Goal: Navigation & Orientation: Find specific page/section

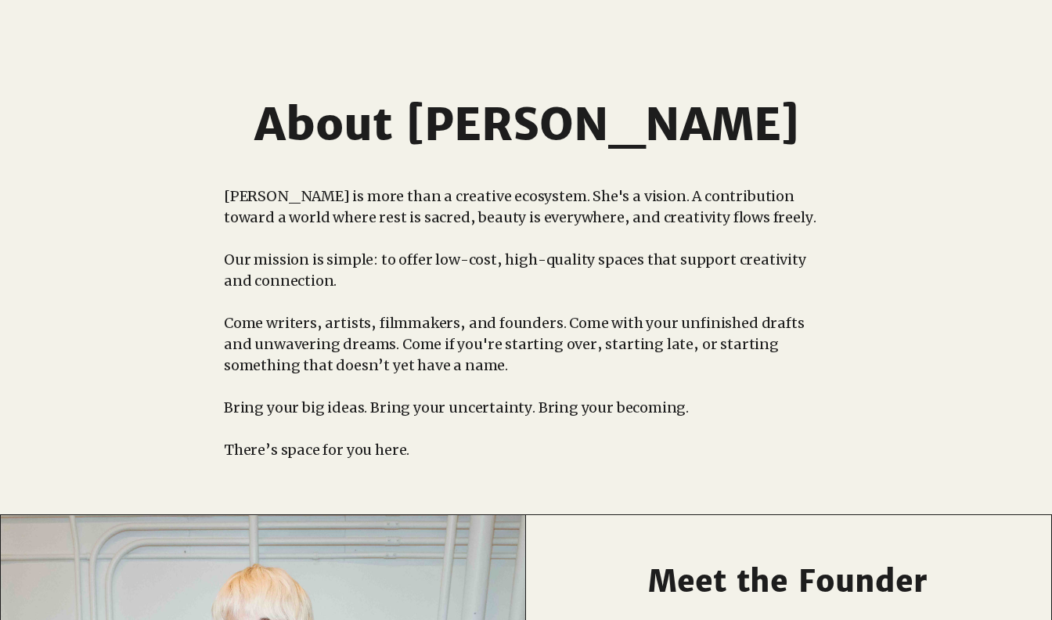
scroll to position [539, 0]
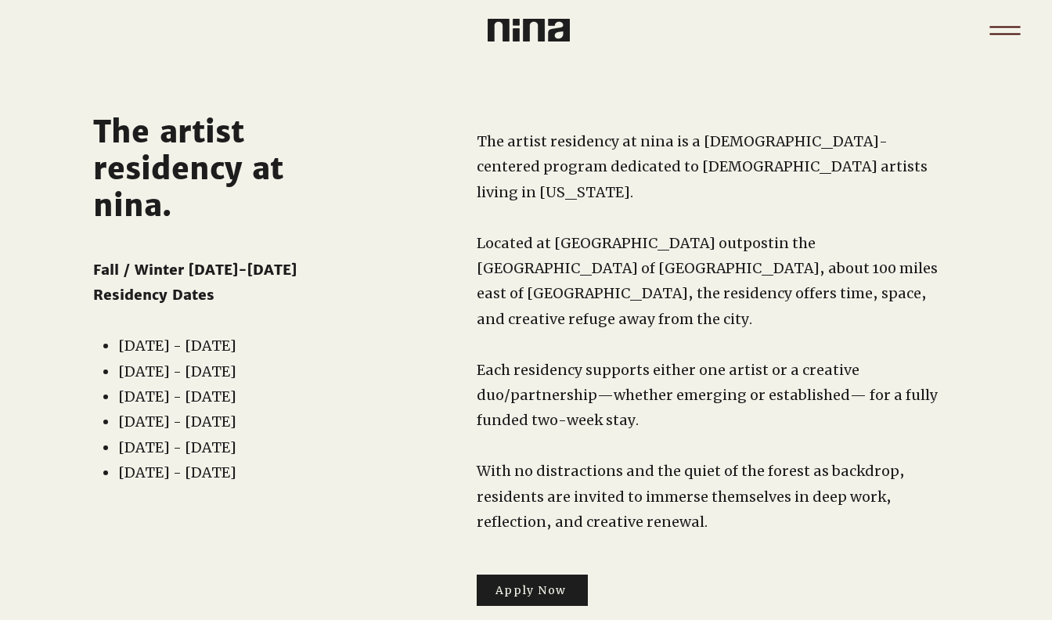
click at [986, 30] on icon "Menu" at bounding box center [1005, 30] width 55 height 55
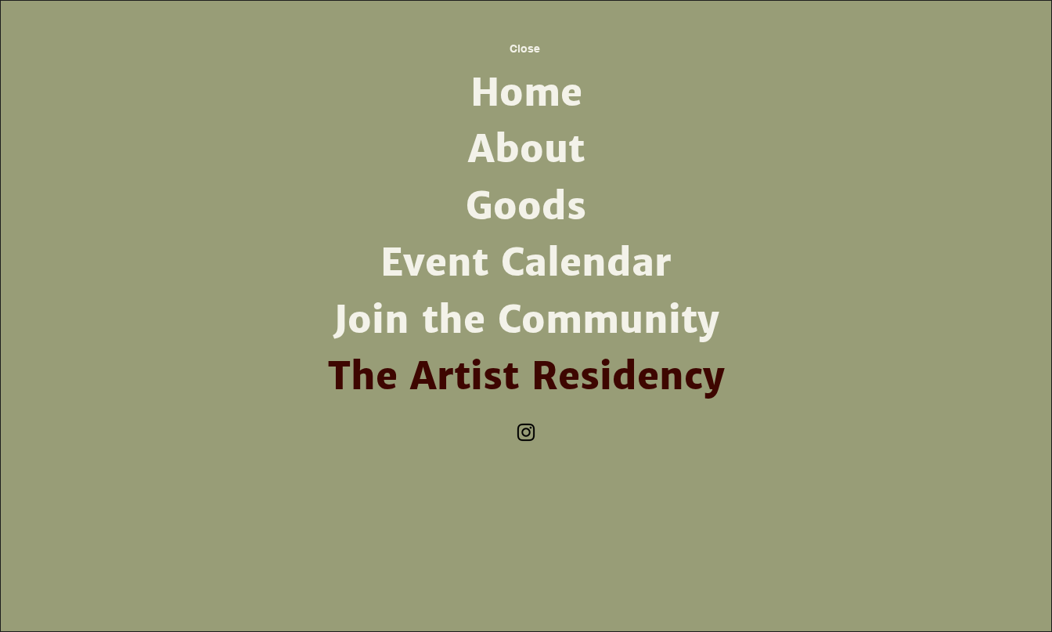
click at [520, 221] on link "Goods" at bounding box center [526, 206] width 409 height 56
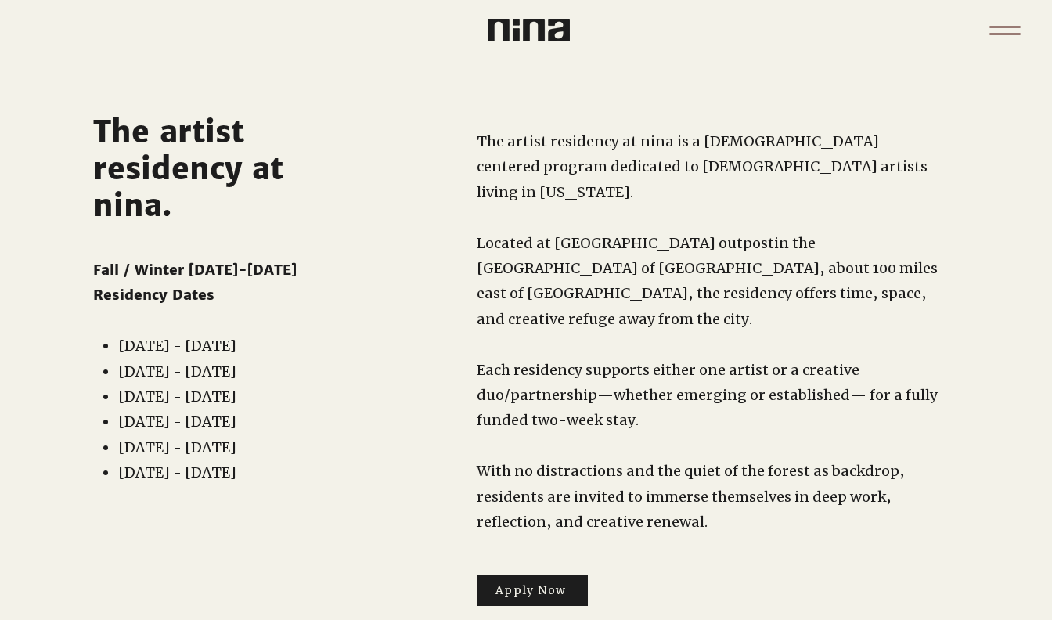
click at [995, 38] on icon "Menu" at bounding box center [1005, 30] width 55 height 55
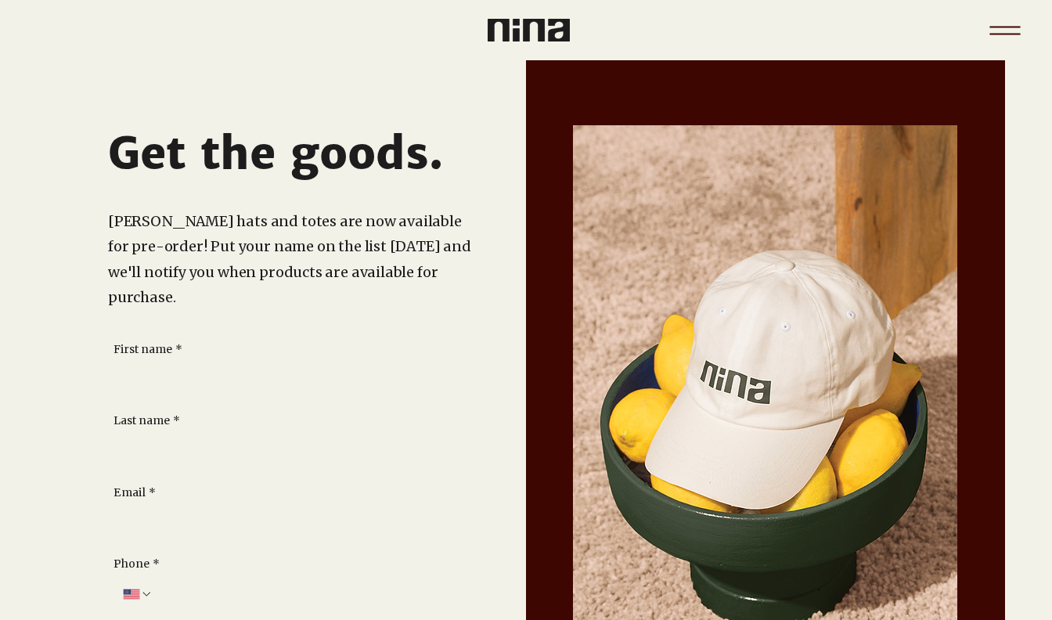
click at [1005, 34] on icon "Menu" at bounding box center [1004, 34] width 31 height 2
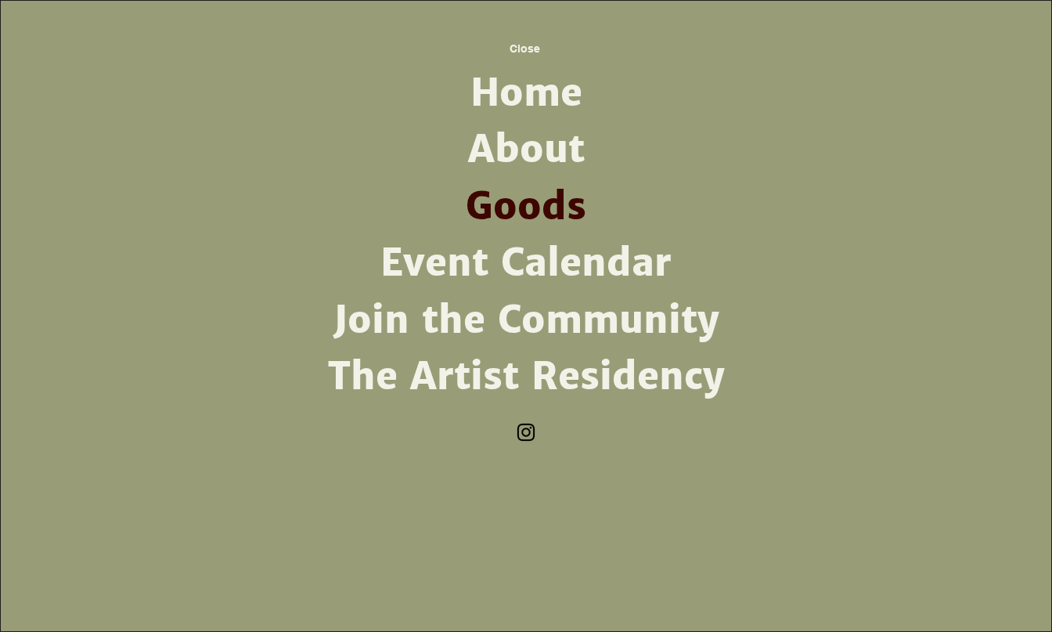
click at [555, 137] on link "About" at bounding box center [526, 149] width 409 height 56
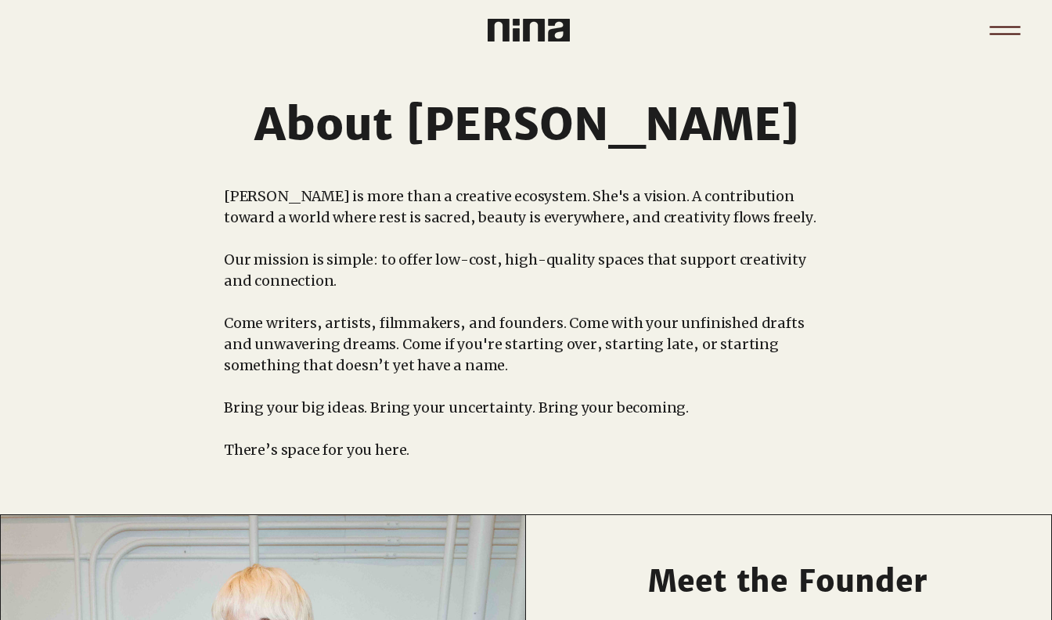
click at [1007, 16] on icon "Menu" at bounding box center [1005, 30] width 55 height 55
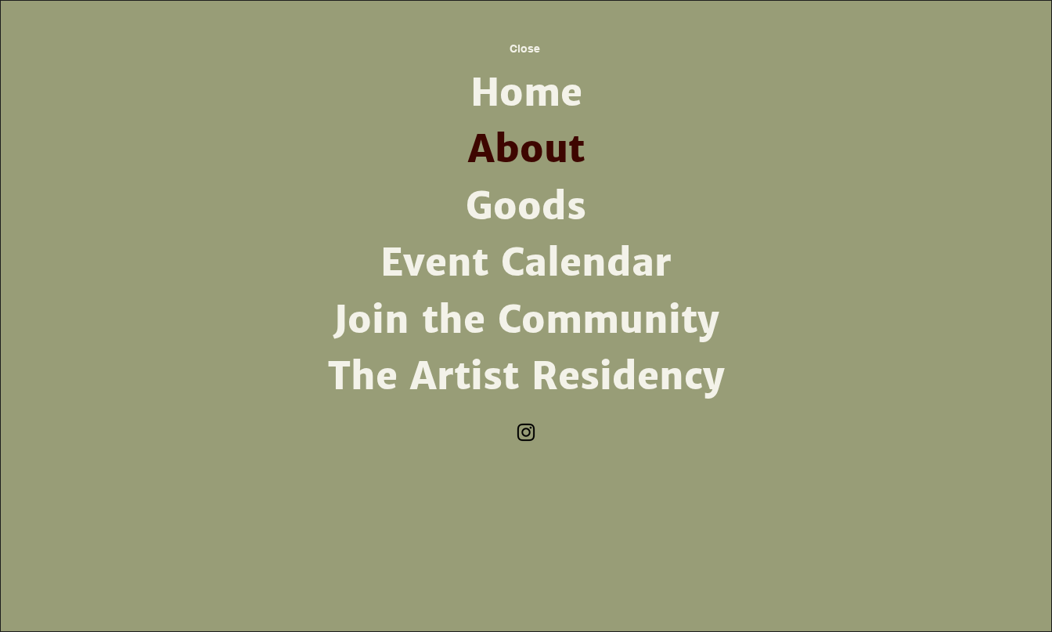
click at [491, 321] on link "Join the Community" at bounding box center [526, 320] width 409 height 56
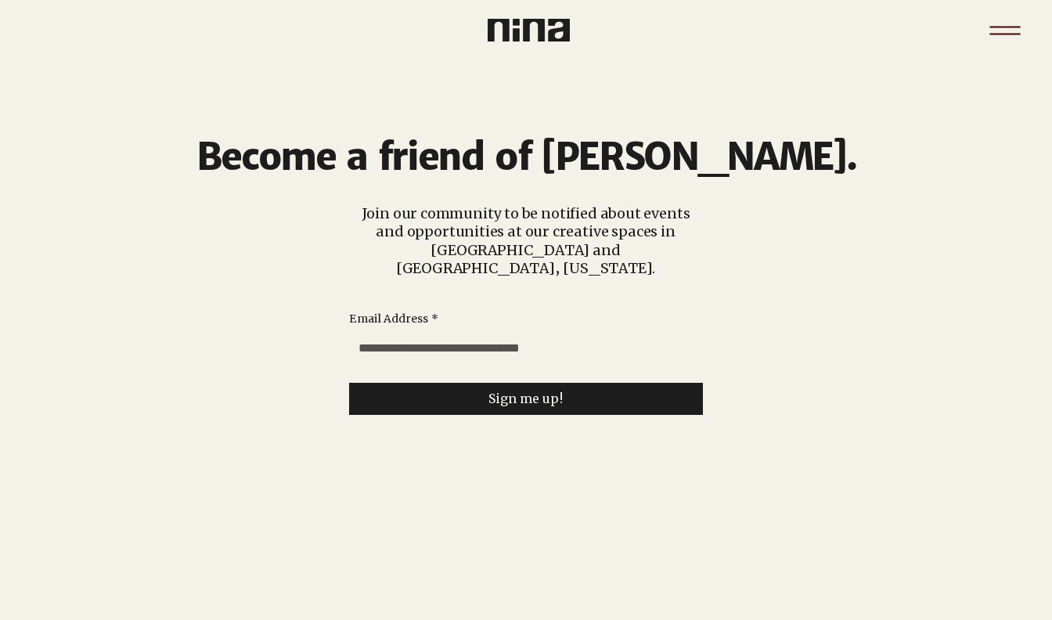
click at [998, 34] on icon "Menu" at bounding box center [1004, 34] width 31 height 2
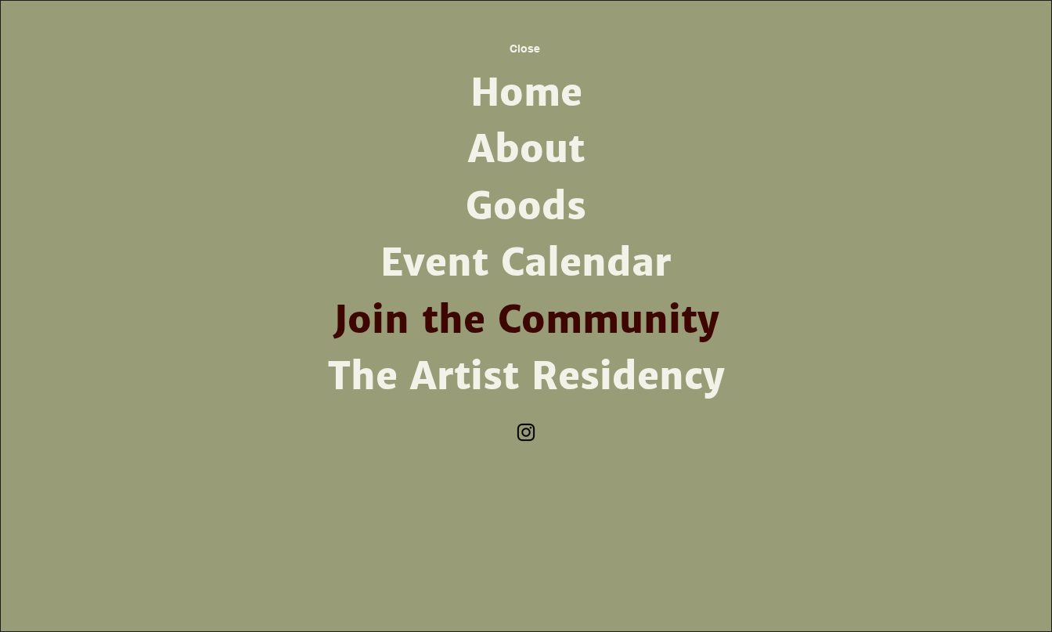
click at [575, 97] on link "Home" at bounding box center [526, 93] width 409 height 56
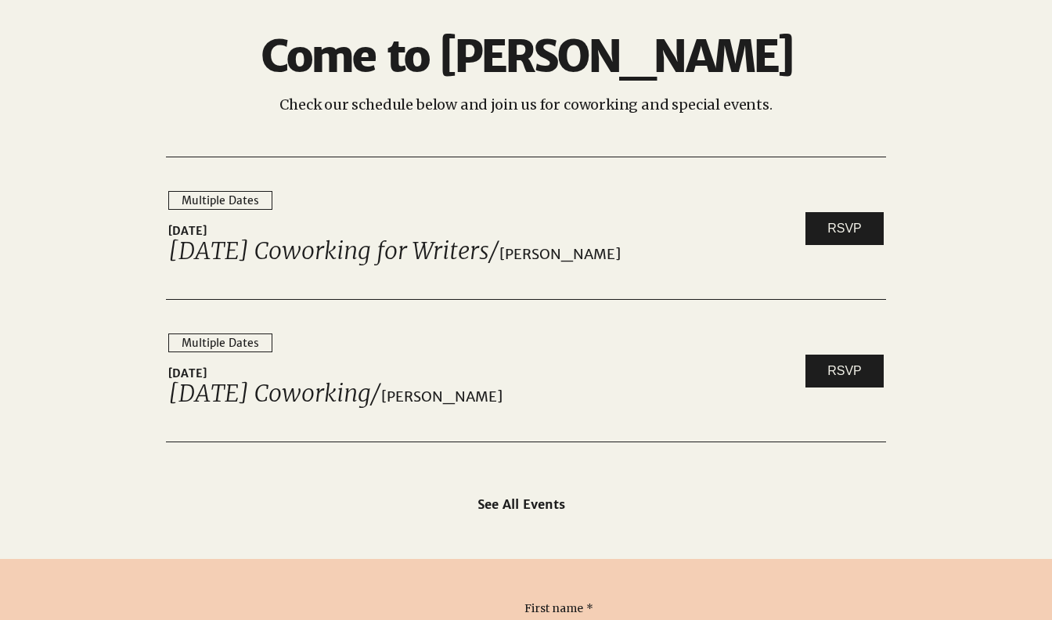
scroll to position [2351, 0]
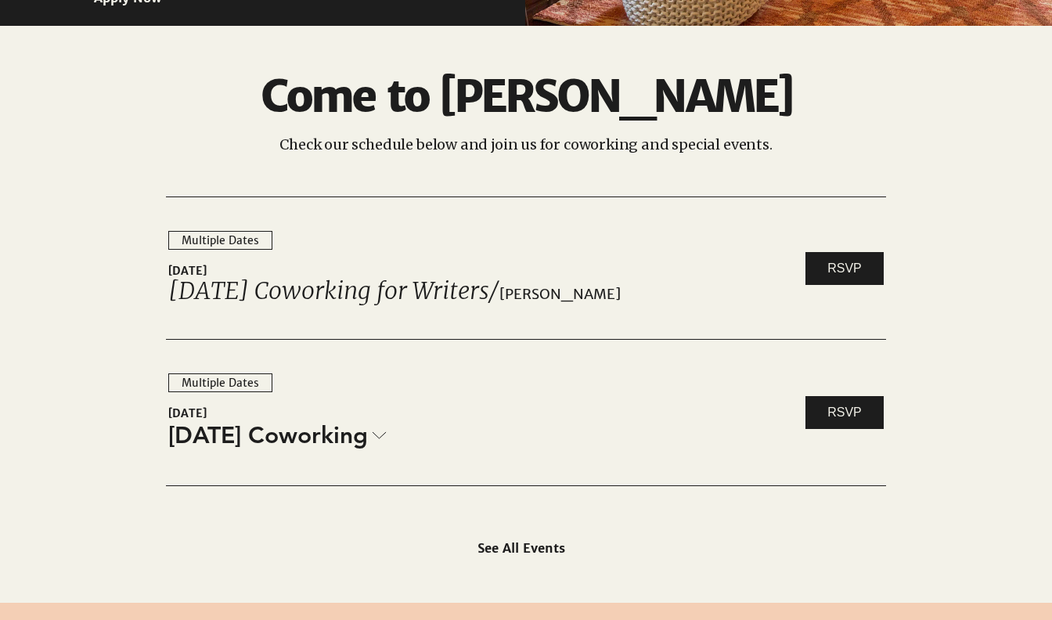
click at [354, 440] on span "[DATE] Coworking" at bounding box center [268, 435] width 200 height 33
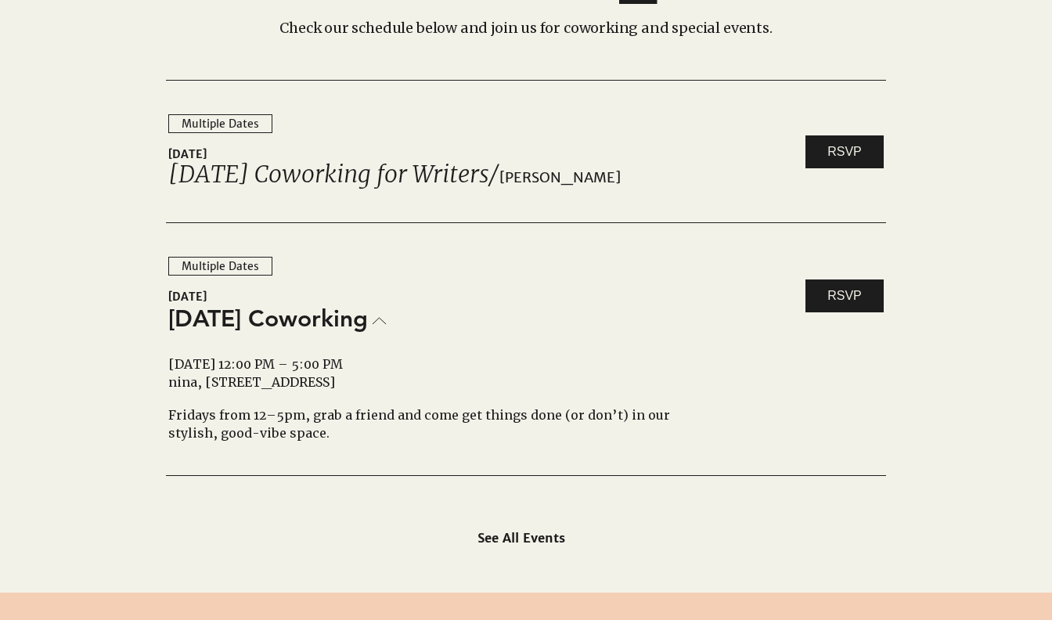
scroll to position [2519, 0]
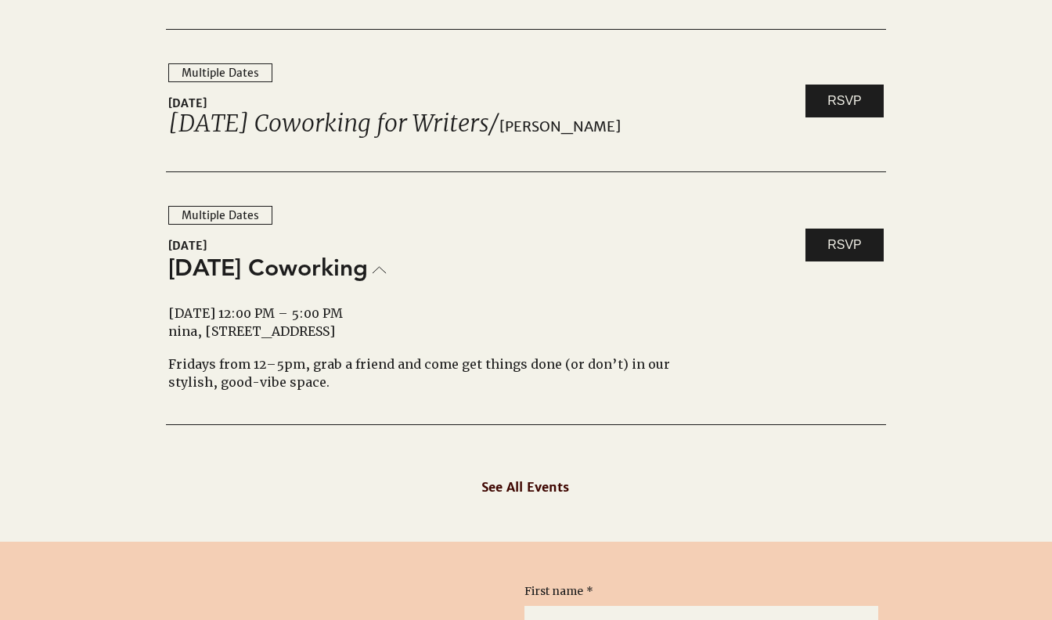
click at [550, 493] on span "See All Events" at bounding box center [525, 487] width 88 height 16
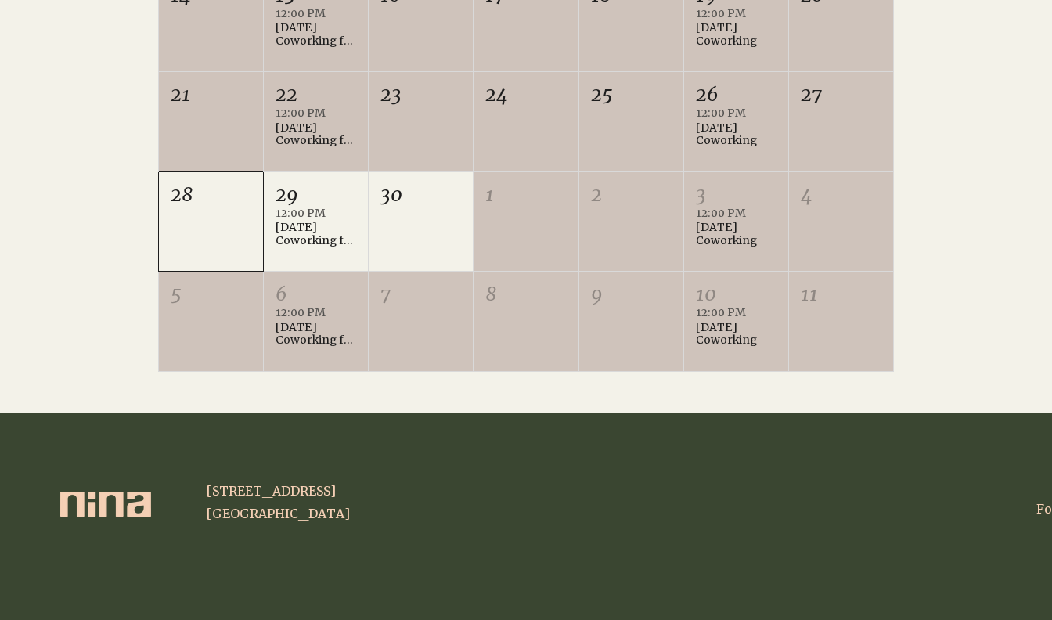
scroll to position [755, 0]
